Goal: Check status

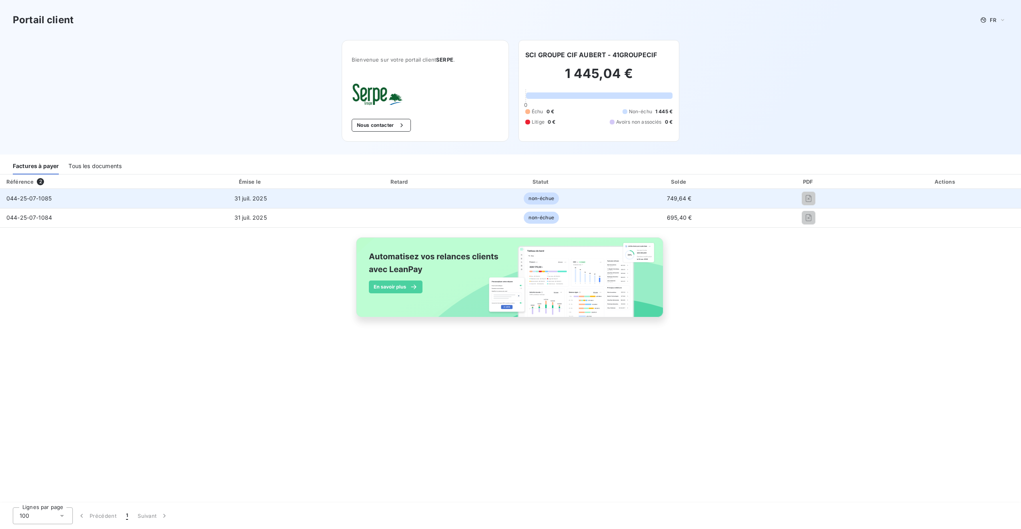
click at [755, 196] on div at bounding box center [809, 198] width 110 height 13
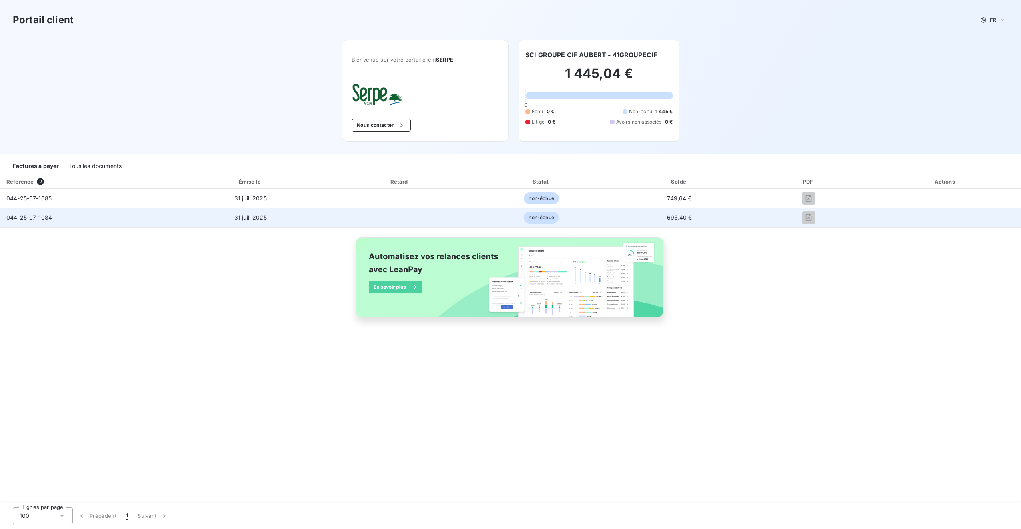
click at [750, 219] on td at bounding box center [809, 217] width 122 height 19
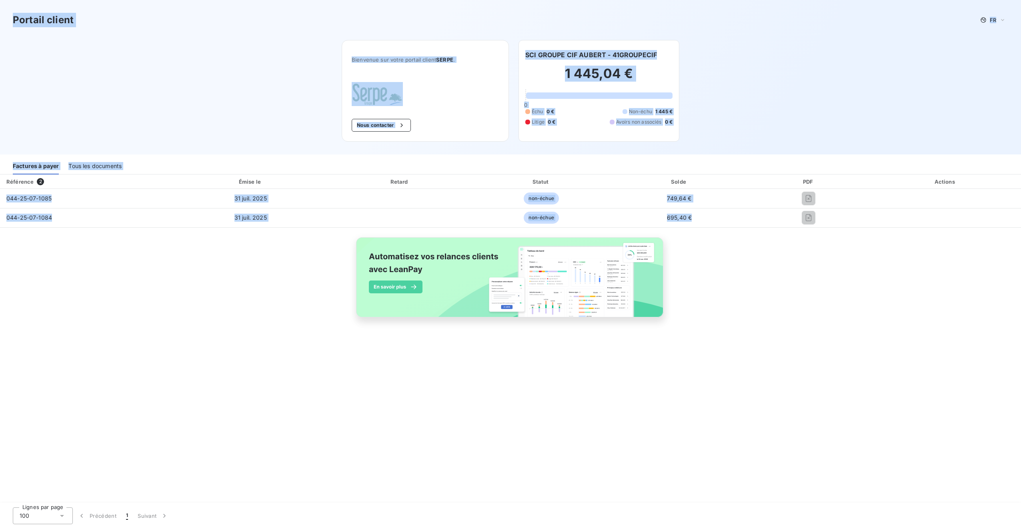
drag, startPoint x: 720, startPoint y: 219, endPoint x: -2, endPoint y: -26, distance: 762.1
click at [0, 0] on html "Portail client FR Bienvenue sur votre portail client SERPE . Nous contacter SCI…" at bounding box center [510, 264] width 1021 height 529
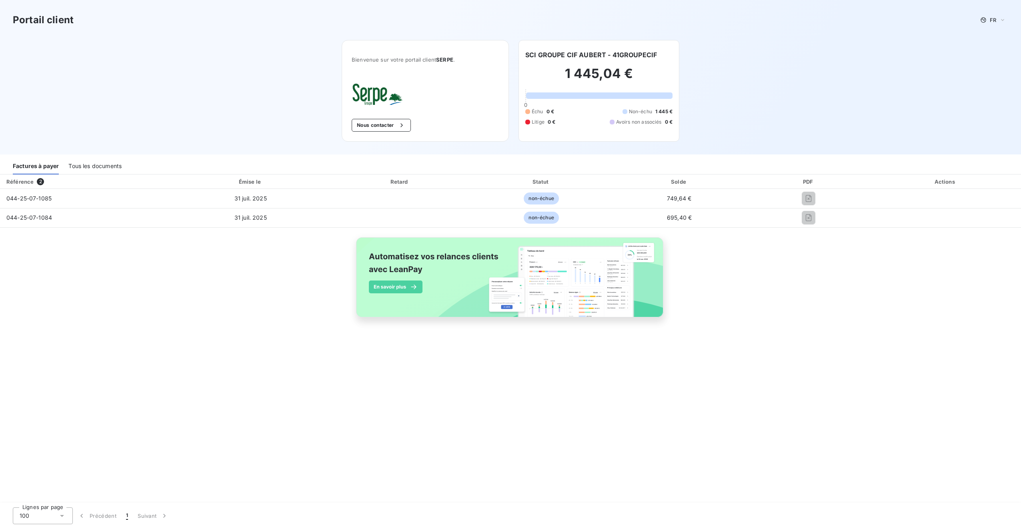
click at [898, 271] on div "Référence 2 Émise le Retard Statut Solde PDF Actions 044-25-07-1085 [DATE] non-…" at bounding box center [510, 254] width 1021 height 161
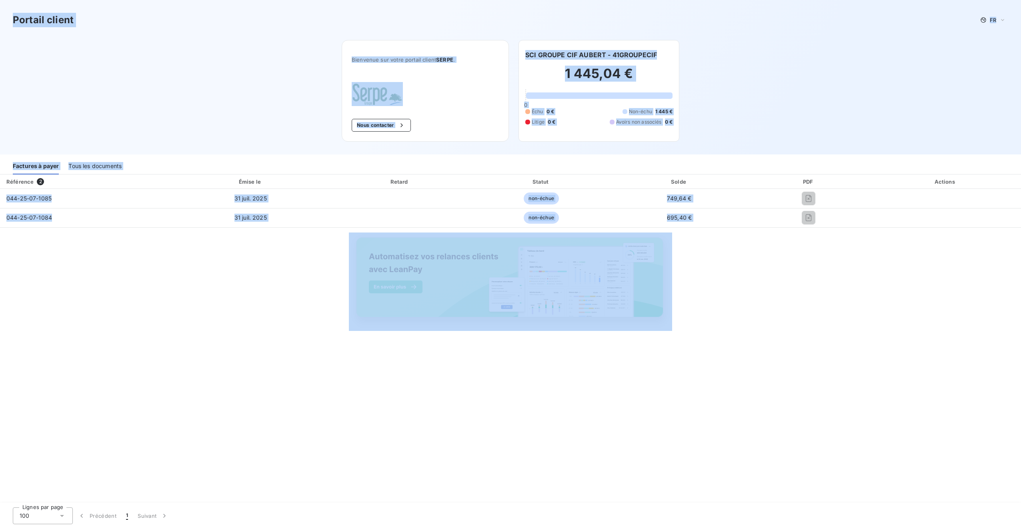
drag, startPoint x: 902, startPoint y: 300, endPoint x: -2, endPoint y: 25, distance: 944.9
click at [0, 25] on html "Portail client FR Bienvenue sur votre portail client SERPE . Nous contacter SCI…" at bounding box center [510, 264] width 1021 height 529
drag, startPoint x: -2, startPoint y: 25, endPoint x: 142, endPoint y: 305, distance: 314.6
click at [142, 305] on div "Référence 2 Émise le Retard Statut Solde PDF Actions 044-25-07-1085 [DATE] non-…" at bounding box center [510, 254] width 1021 height 161
drag, startPoint x: 764, startPoint y: 429, endPoint x: 233, endPoint y: 21, distance: 670.0
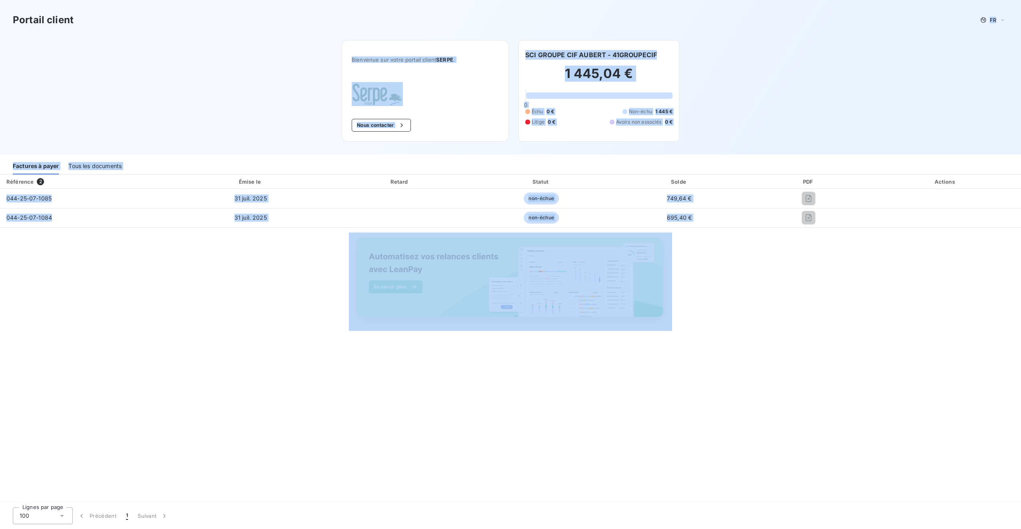
click at [233, 21] on div "Portail client FR Bienvenue sur votre portail client SERPE . Nous contacter SCI…" at bounding box center [510, 264] width 1021 height 529
drag, startPoint x: 233, startPoint y: 21, endPoint x: 797, endPoint y: 41, distance: 564.2
click at [797, 40] on div "Portail client FR" at bounding box center [510, 20] width 1021 height 40
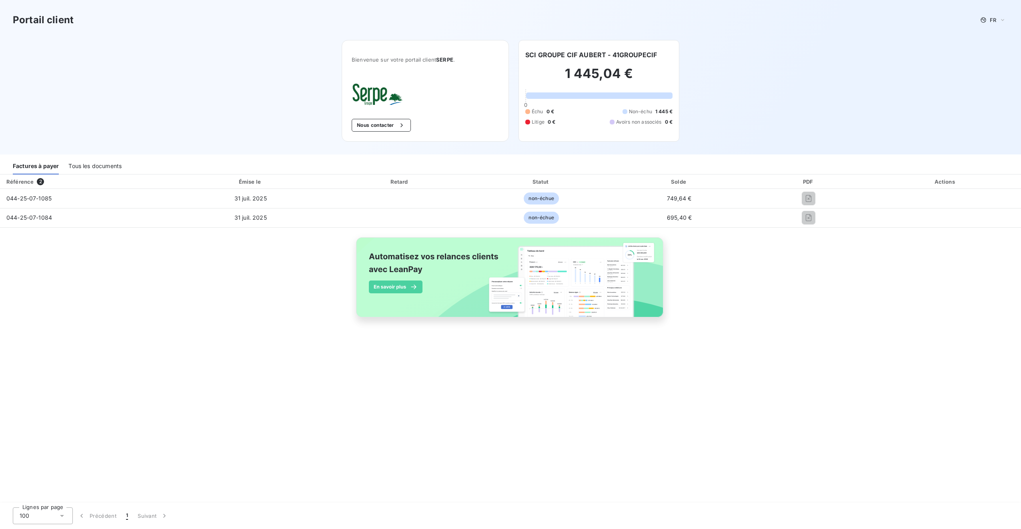
click at [838, 275] on div "Référence 2 Émise le Retard Statut Solde PDF Actions 044-25-07-1085 [DATE] non-…" at bounding box center [510, 254] width 1021 height 161
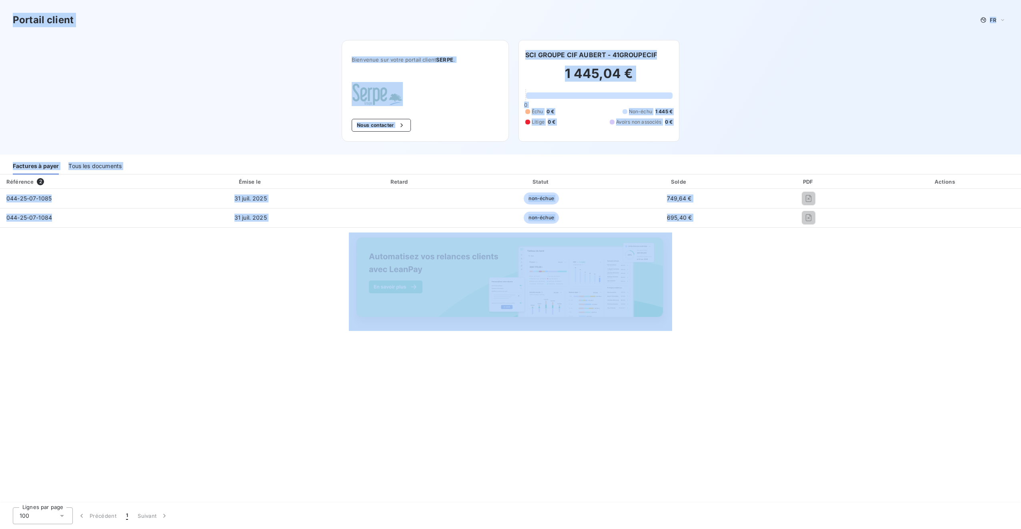
drag, startPoint x: 881, startPoint y: 348, endPoint x: -2, endPoint y: -30, distance: 960.1
click at [0, 0] on html "Portail client FR Bienvenue sur votre portail client SERPE . Nous contacter SCI…" at bounding box center [510, 264] width 1021 height 529
click at [853, 435] on div "Référence 2 Émise le Retard Statut Solde PDF Actions 044-25-07-1085 [DATE] non-…" at bounding box center [510, 338] width 1021 height 329
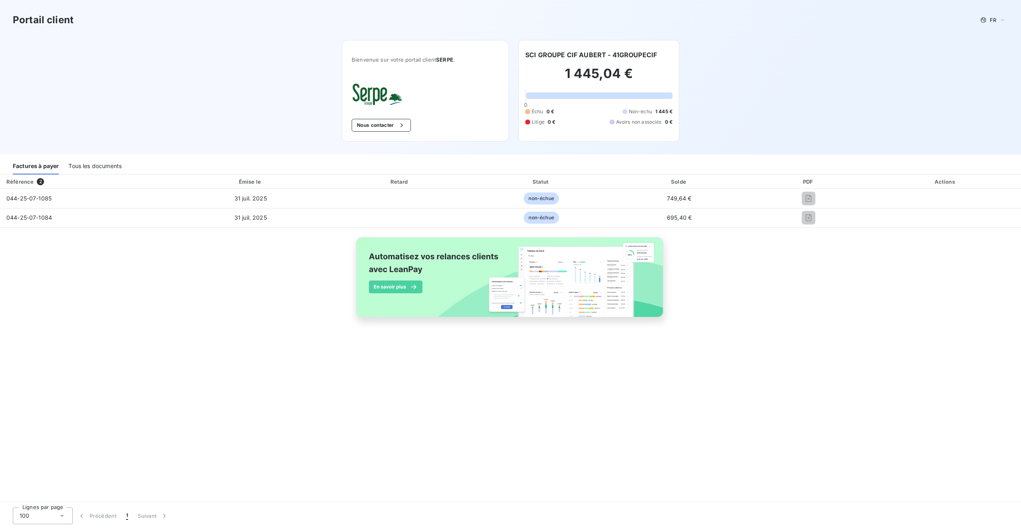
click at [867, 439] on div "Référence 2 Émise le Retard Statut Solde PDF Actions 044-25-07-1085 [DATE] non-…" at bounding box center [510, 338] width 1021 height 329
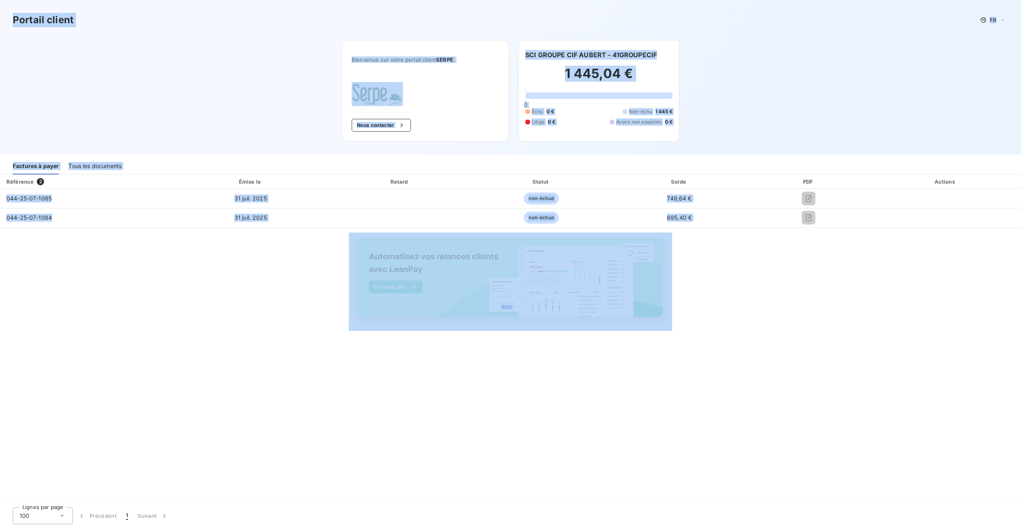
drag, startPoint x: 895, startPoint y: 481, endPoint x: -2, endPoint y: -30, distance: 1031.9
click at [0, 0] on html "Portail client FR Bienvenue sur votre portail client SERPE . Nous contacter SCI…" at bounding box center [510, 264] width 1021 height 529
click at [849, 454] on div "Référence 2 Émise le Retard Statut Solde PDF Actions 044-25-07-1085 [DATE] non-…" at bounding box center [510, 338] width 1021 height 329
drag, startPoint x: 849, startPoint y: 454, endPoint x: 45, endPoint y: -30, distance: 938.5
click at [45, 0] on html "Portail client FR Bienvenue sur votre portail client SERPE . Nous contacter SCI…" at bounding box center [510, 264] width 1021 height 529
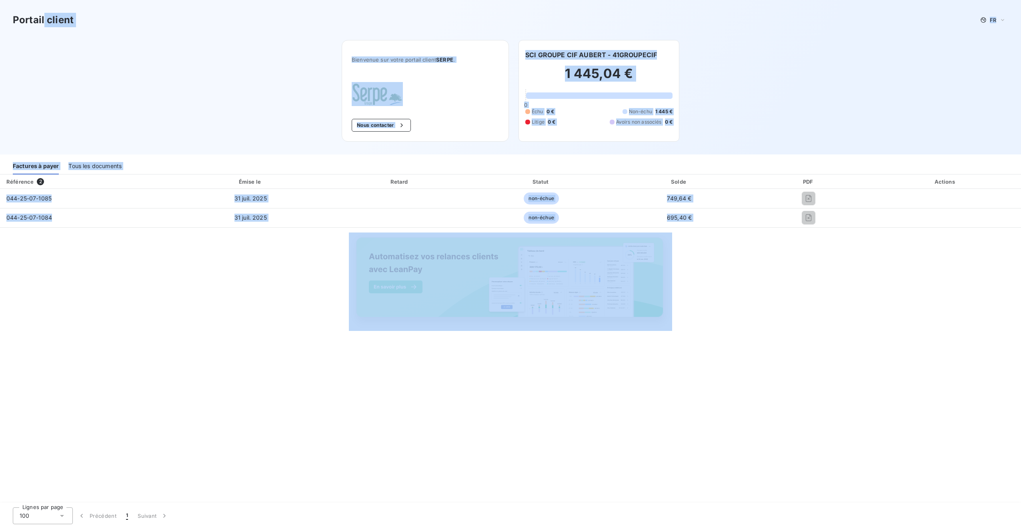
click at [862, 387] on div "Référence 2 Émise le Retard Statut Solde PDF Actions 044-25-07-1085 [DATE] non-…" at bounding box center [510, 338] width 1021 height 329
drag, startPoint x: 862, startPoint y: 387, endPoint x: -2, endPoint y: -30, distance: 959.0
click at [0, 0] on html "Portail client FR Bienvenue sur votre portail client SERPE . Nous contacter SCI…" at bounding box center [510, 264] width 1021 height 529
click at [762, 415] on div "Référence 2 Émise le Retard Statut Solde PDF Actions 044-25-07-1085 [DATE] non-…" at bounding box center [510, 338] width 1021 height 329
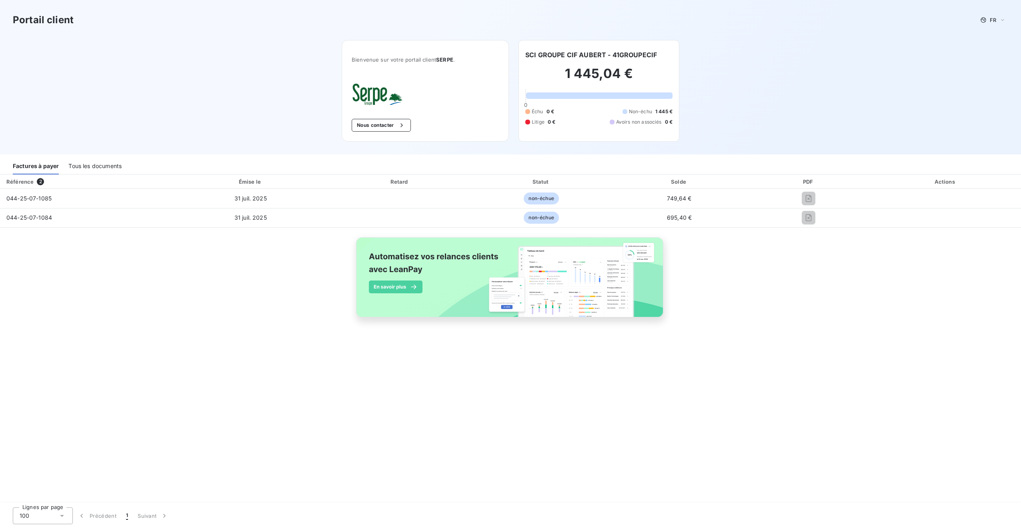
drag, startPoint x: 884, startPoint y: 396, endPoint x: 606, endPoint y: 320, distance: 288.3
click at [606, 320] on div "Référence 2 Émise le Retard Statut Solde PDF Actions 044-25-07-1085 [DATE] non-…" at bounding box center [510, 338] width 1021 height 329
drag, startPoint x: 606, startPoint y: 320, endPoint x: 767, endPoint y: 392, distance: 176.4
click at [767, 392] on div "Référence 2 Émise le Retard Statut Solde PDF Actions 044-25-07-1085 [DATE] non-…" at bounding box center [510, 338] width 1021 height 329
